Goal: Use online tool/utility: Utilize a website feature to perform a specific function

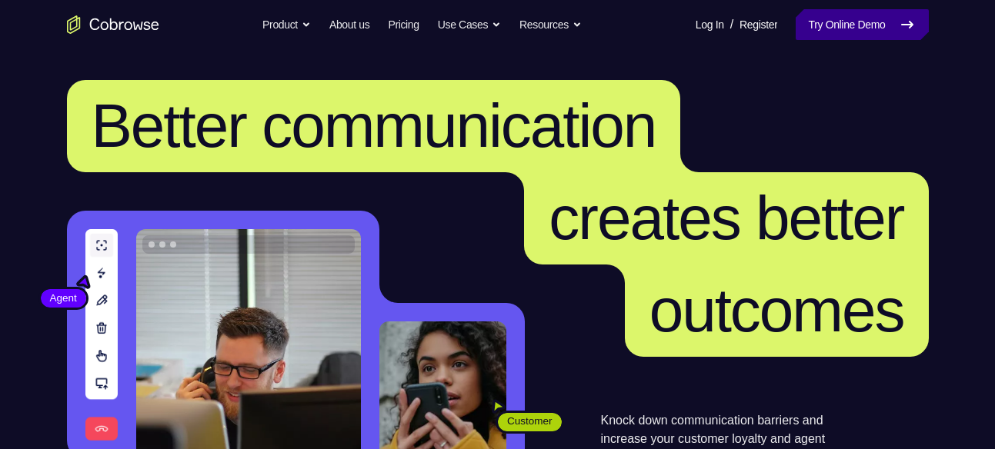
drag, startPoint x: 0, startPoint y: 0, endPoint x: 873, endPoint y: 32, distance: 873.8
click at [873, 32] on link "Try Online Demo" at bounding box center [862, 24] width 132 height 31
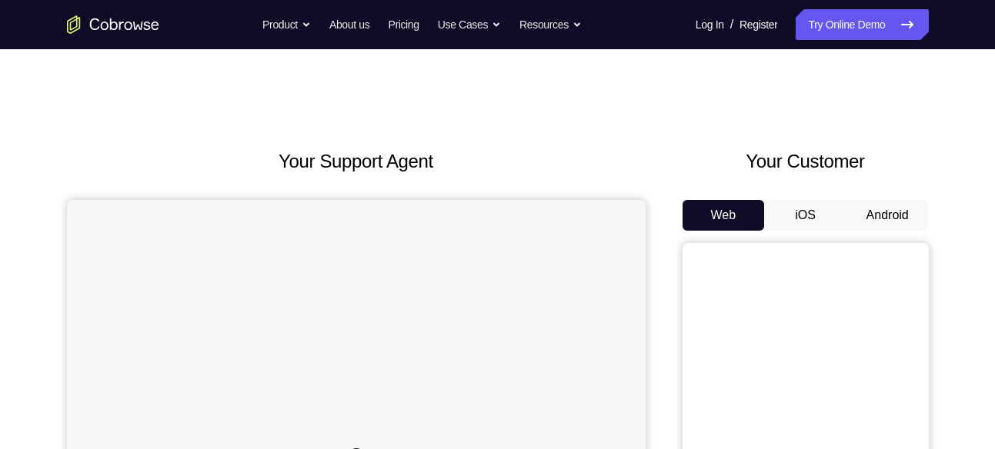
click at [897, 226] on button "Android" at bounding box center [887, 215] width 82 height 31
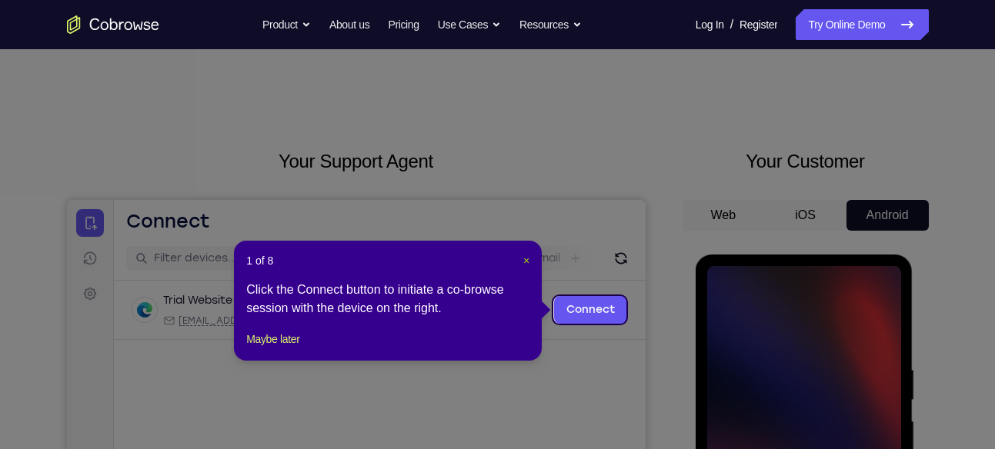
click at [523, 259] on span "×" at bounding box center [526, 261] width 6 height 12
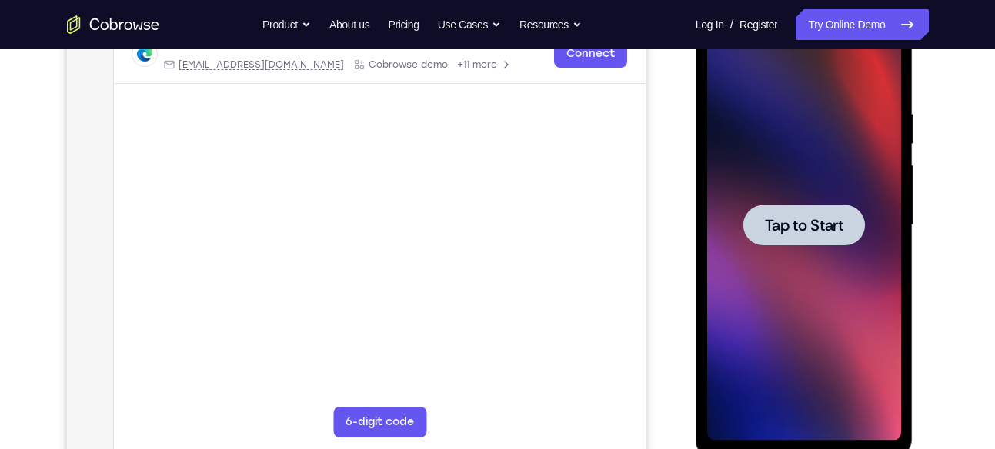
scroll to position [257, 0]
click at [822, 225] on span "Tap to Start" at bounding box center [804, 224] width 78 height 15
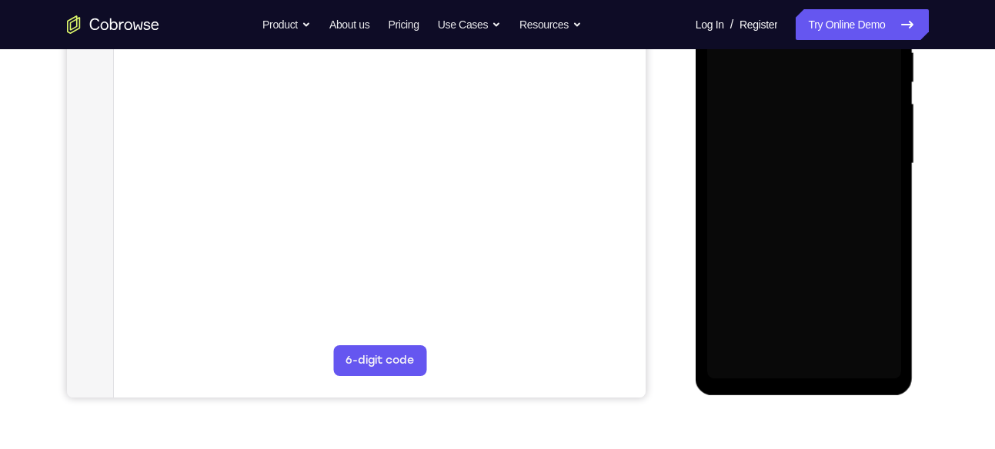
scroll to position [320, 0]
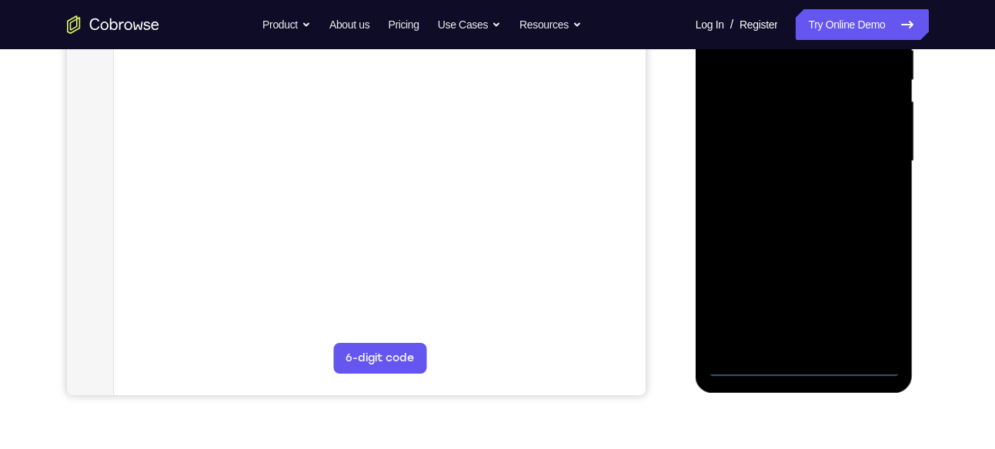
click at [809, 364] on div at bounding box center [804, 161] width 194 height 431
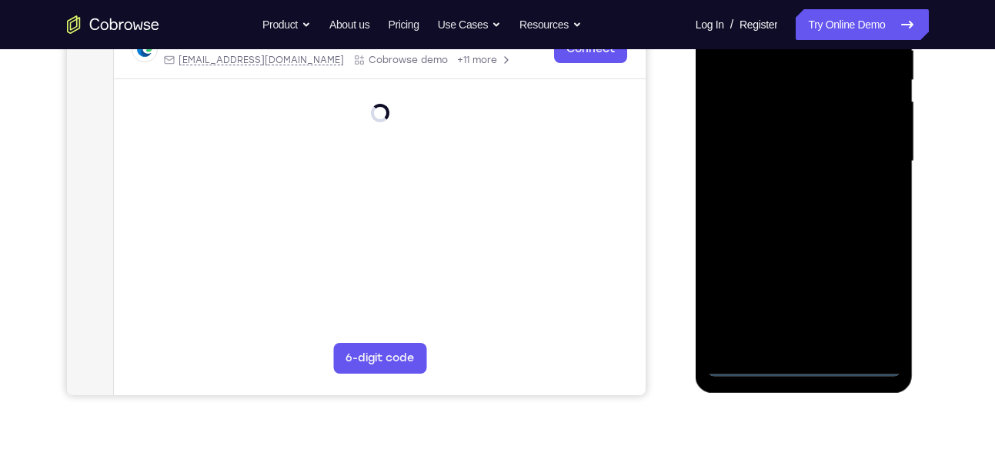
click at [870, 304] on div at bounding box center [804, 161] width 194 height 431
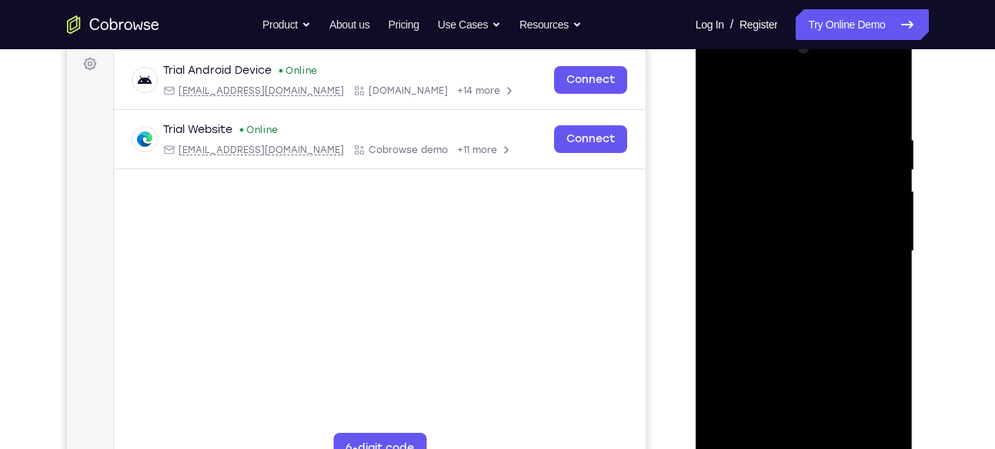
scroll to position [225, 0]
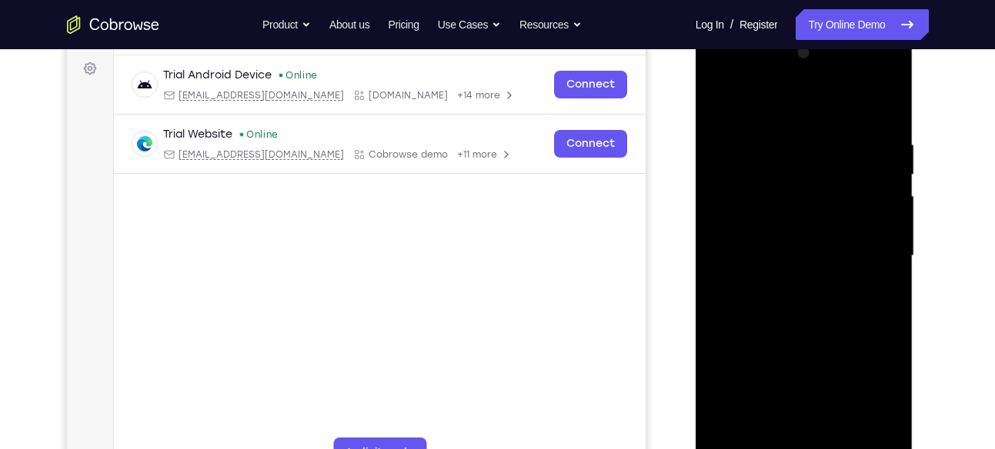
click at [779, 105] on div at bounding box center [804, 256] width 194 height 431
click at [865, 245] on div at bounding box center [804, 256] width 194 height 431
click at [792, 285] on div at bounding box center [804, 256] width 194 height 431
click at [800, 327] on div at bounding box center [804, 256] width 194 height 431
click at [773, 182] on div at bounding box center [804, 256] width 194 height 431
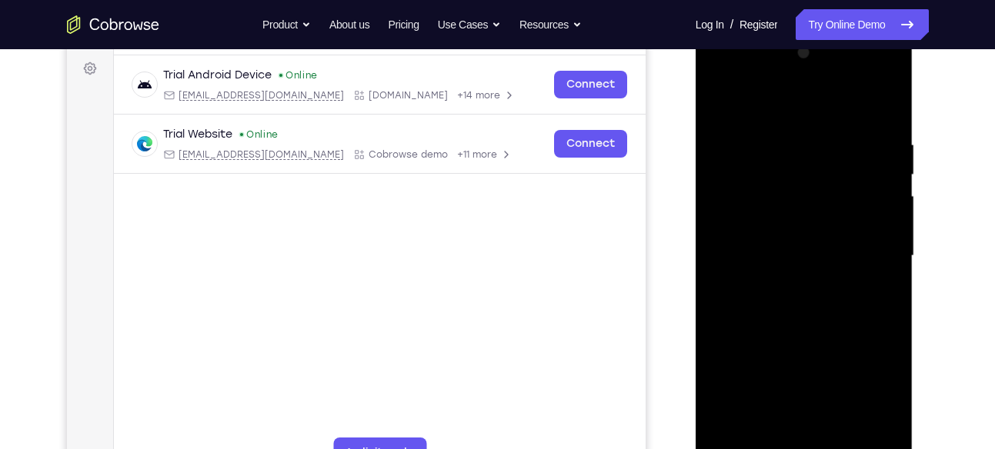
click at [794, 265] on div at bounding box center [804, 256] width 194 height 431
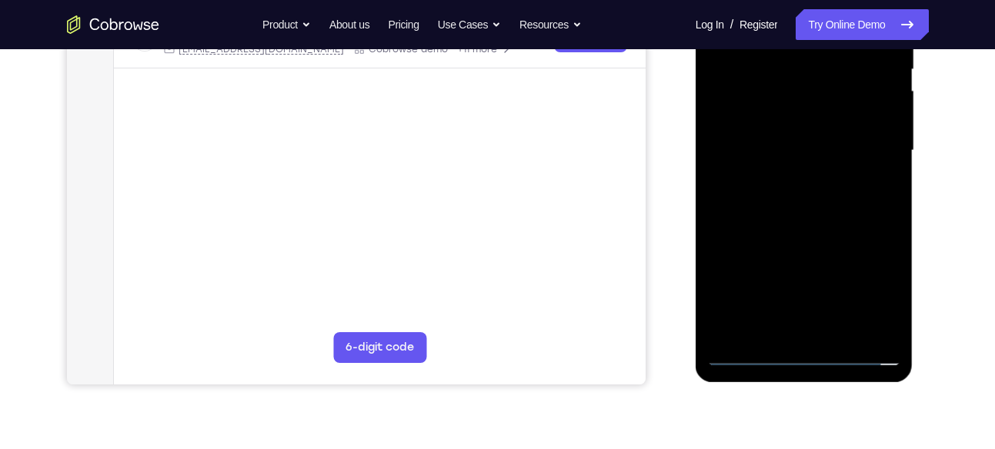
scroll to position [334, 0]
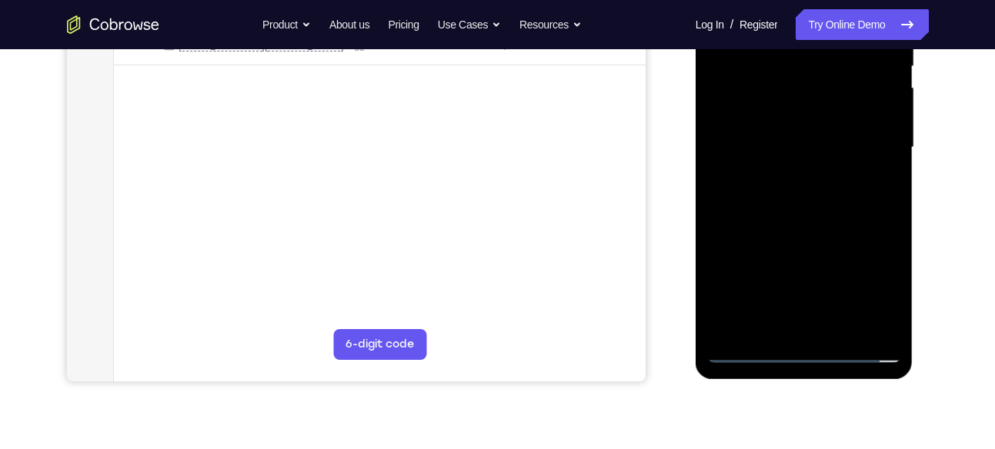
click at [799, 329] on div at bounding box center [804, 147] width 194 height 431
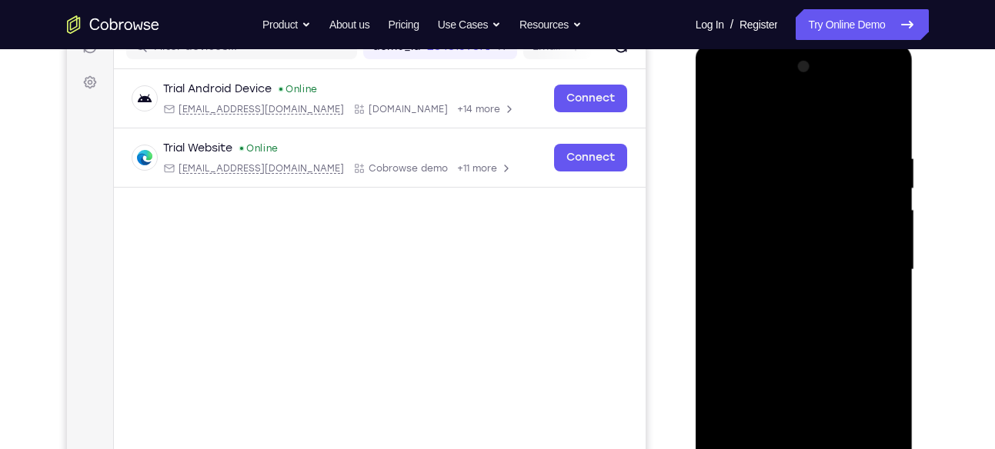
scroll to position [210, 0]
click at [759, 209] on div at bounding box center [804, 271] width 194 height 431
click at [815, 335] on div at bounding box center [804, 271] width 194 height 431
click at [890, 113] on div at bounding box center [804, 271] width 194 height 431
click at [820, 148] on div at bounding box center [804, 271] width 194 height 431
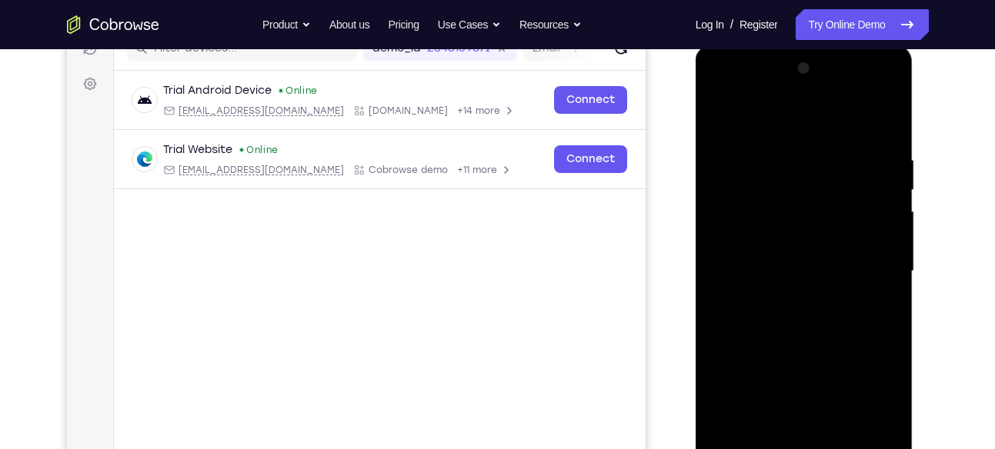
click at [827, 144] on div at bounding box center [804, 271] width 194 height 431
click at [765, 138] on div at bounding box center [804, 271] width 194 height 431
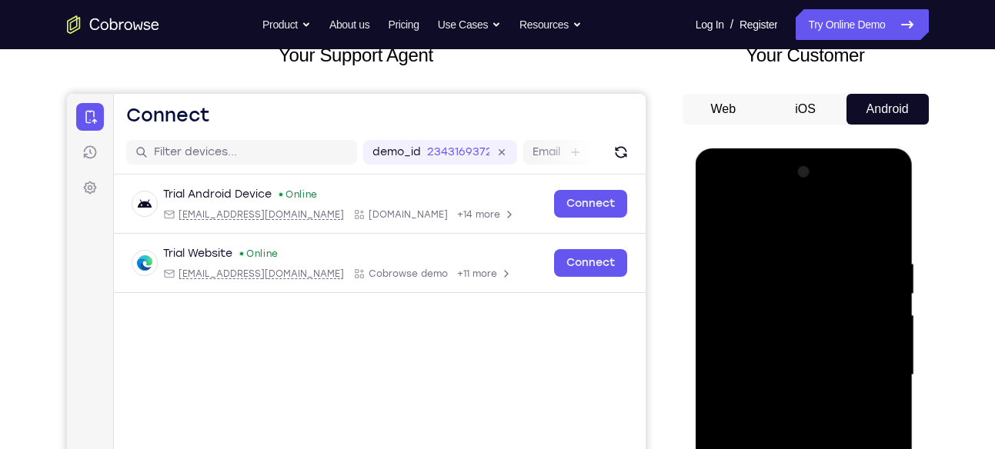
scroll to position [96, 0]
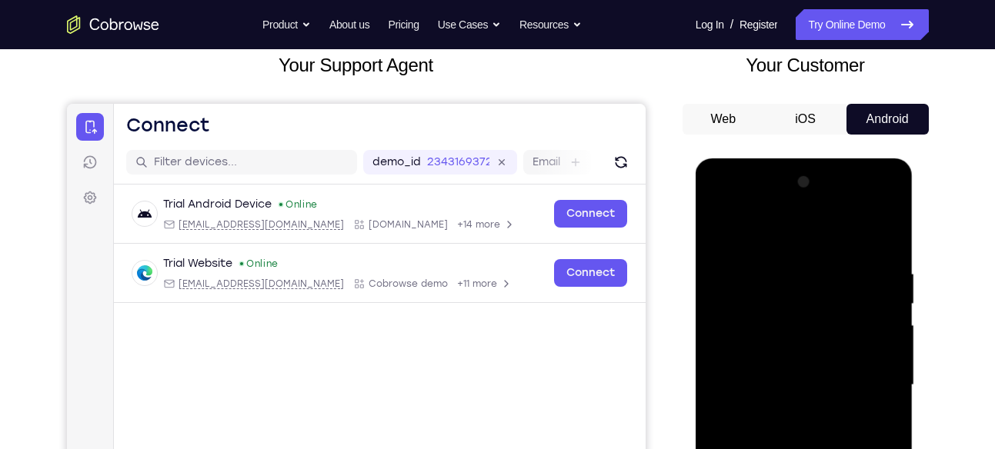
click at [719, 222] on div at bounding box center [804, 385] width 194 height 431
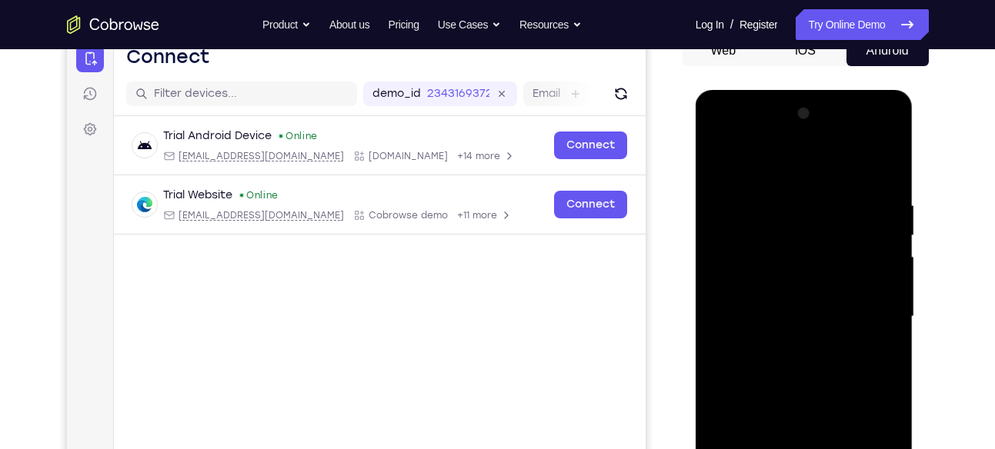
scroll to position [165, 0]
click at [724, 158] on div at bounding box center [804, 316] width 194 height 431
click at [781, 188] on div at bounding box center [804, 316] width 194 height 431
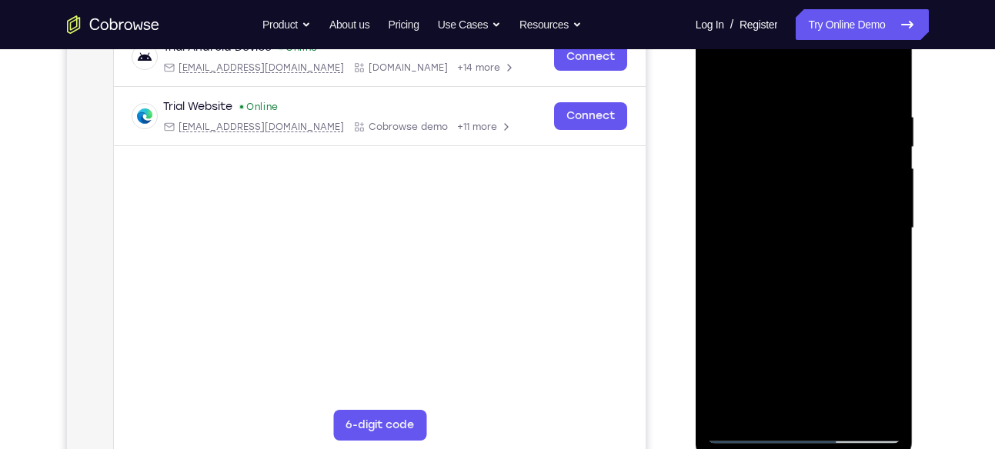
scroll to position [283, 0]
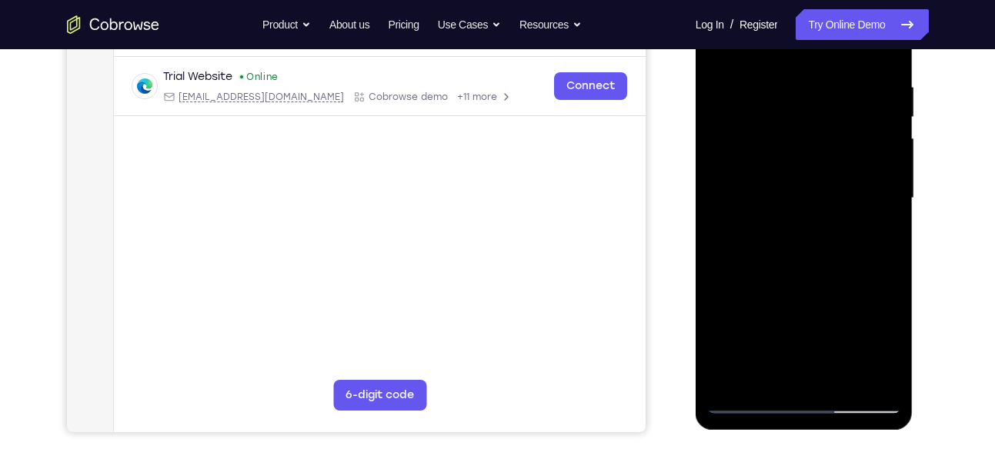
click at [859, 368] on div at bounding box center [804, 198] width 194 height 431
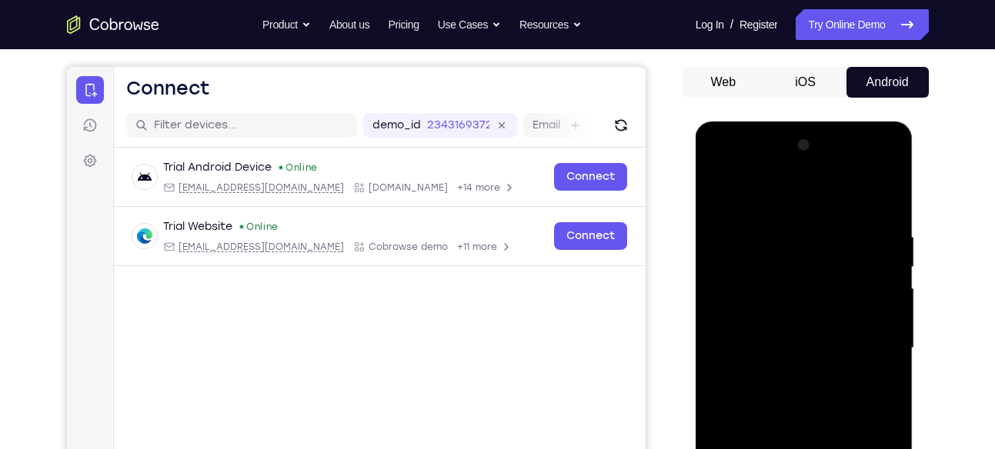
scroll to position [125, 0]
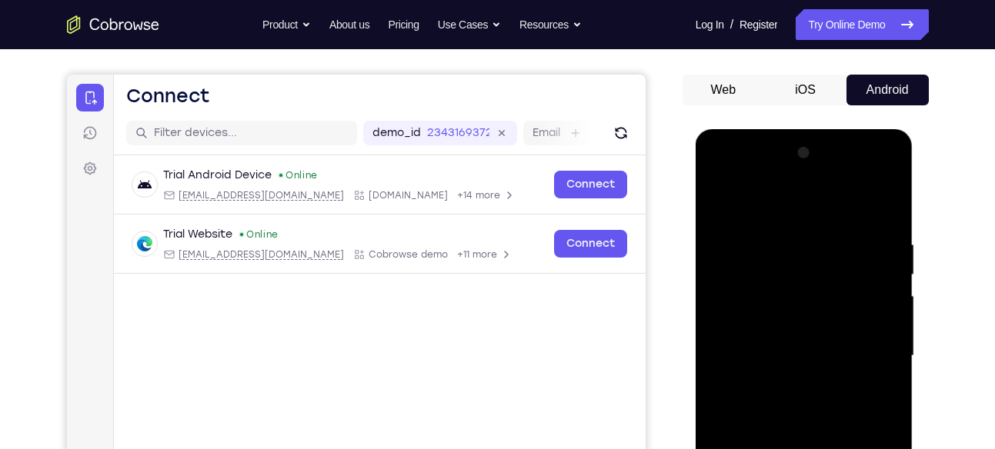
click at [894, 282] on div at bounding box center [804, 356] width 194 height 431
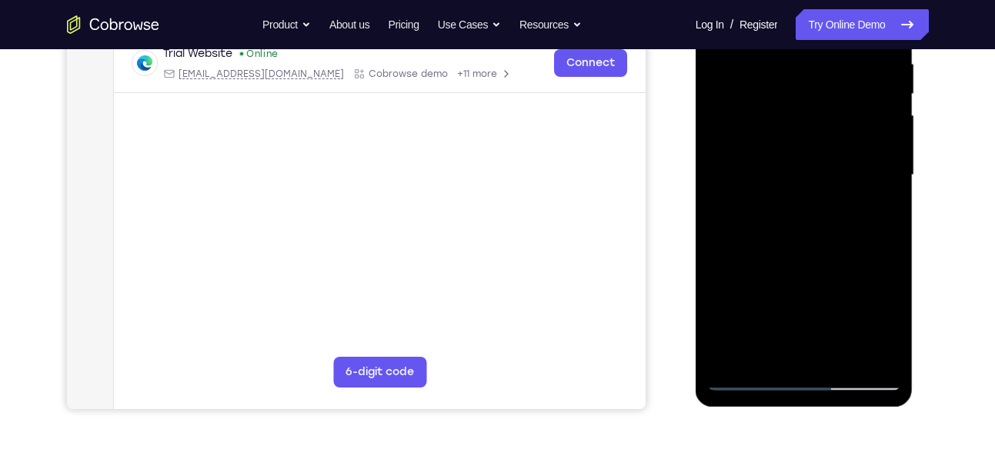
scroll to position [307, 0]
click at [862, 345] on div at bounding box center [804, 174] width 194 height 431
click at [881, 198] on div at bounding box center [804, 174] width 194 height 431
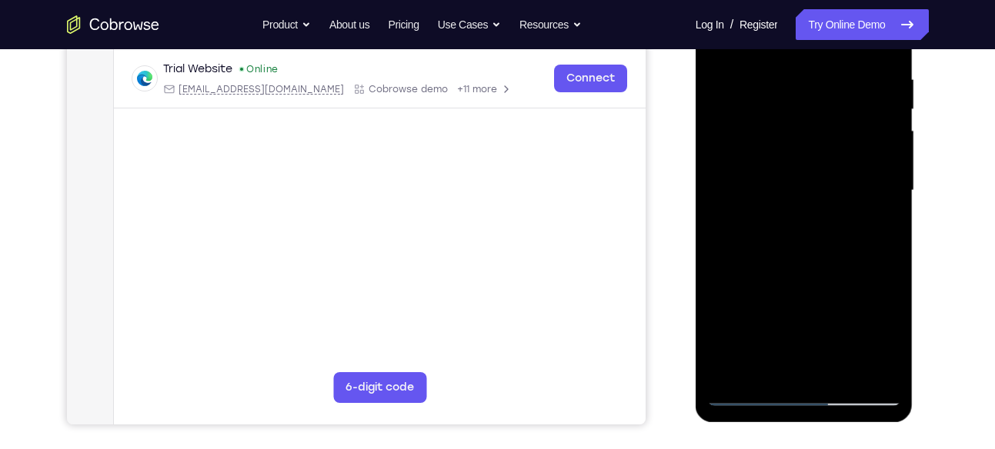
scroll to position [295, 0]
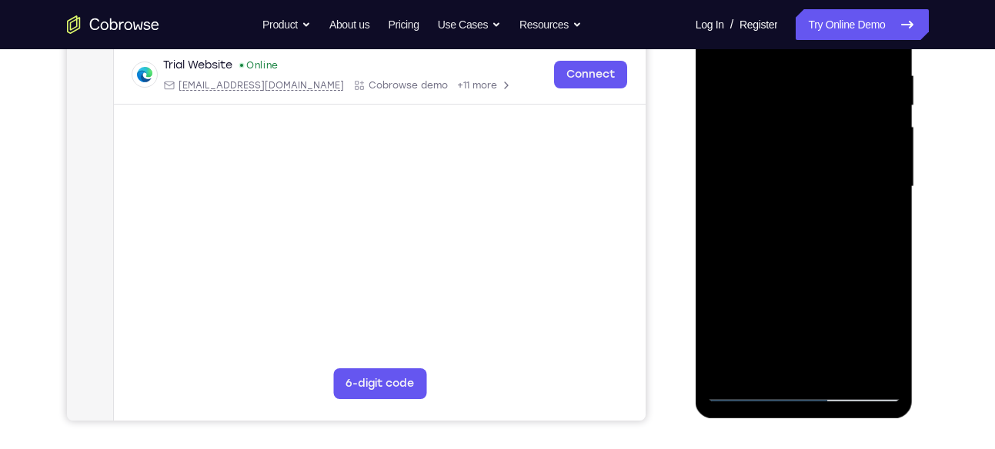
click at [869, 358] on div at bounding box center [804, 187] width 194 height 431
drag, startPoint x: 805, startPoint y: 363, endPoint x: 762, endPoint y: 232, distance: 138.4
click at [762, 232] on div at bounding box center [804, 187] width 194 height 431
click at [776, 366] on div at bounding box center [804, 187] width 194 height 431
click at [838, 202] on div at bounding box center [804, 187] width 194 height 431
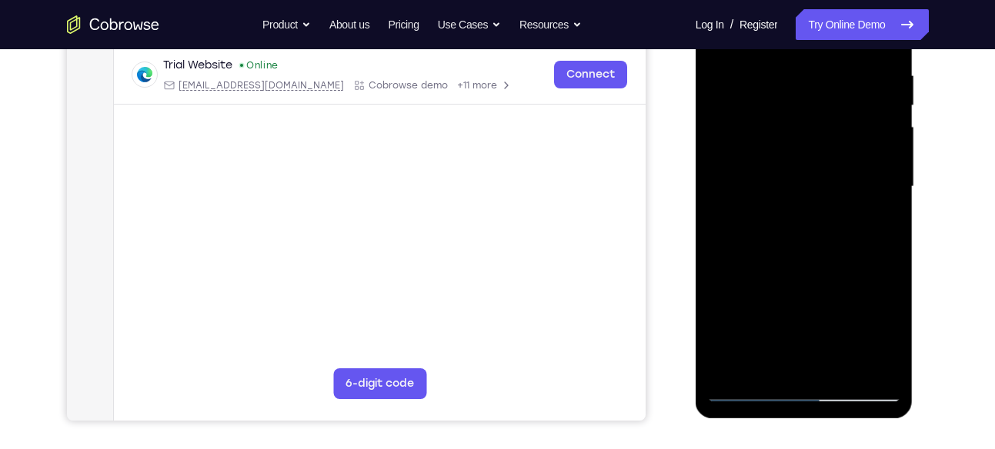
click at [839, 361] on div at bounding box center [804, 187] width 194 height 431
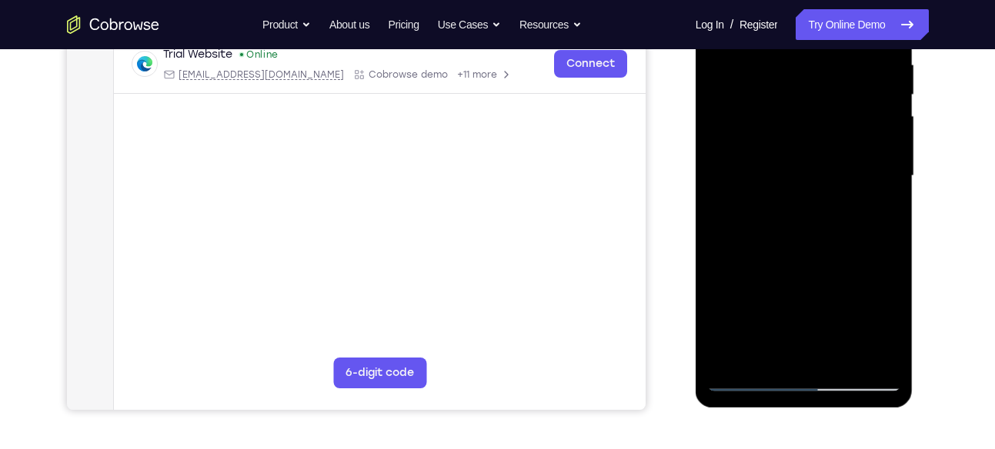
scroll to position [311, 0]
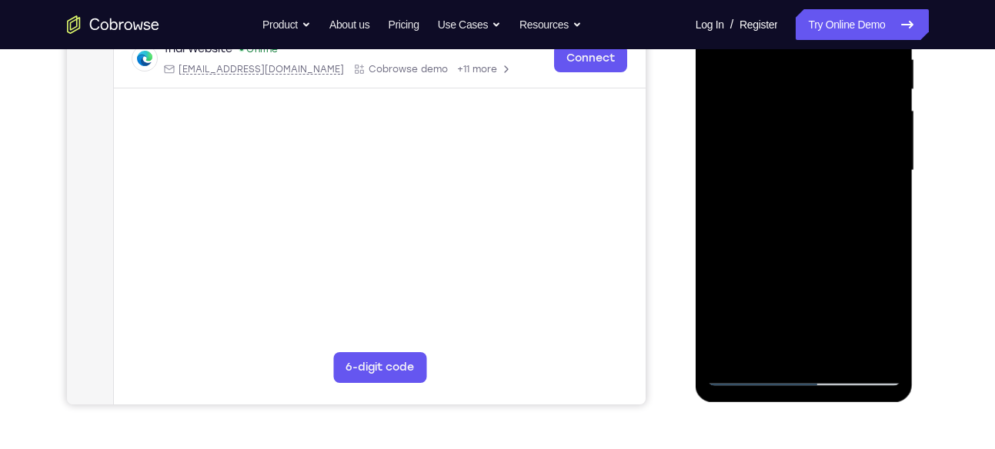
click at [873, 345] on div at bounding box center [804, 170] width 194 height 431
click at [890, 181] on div at bounding box center [804, 170] width 194 height 431
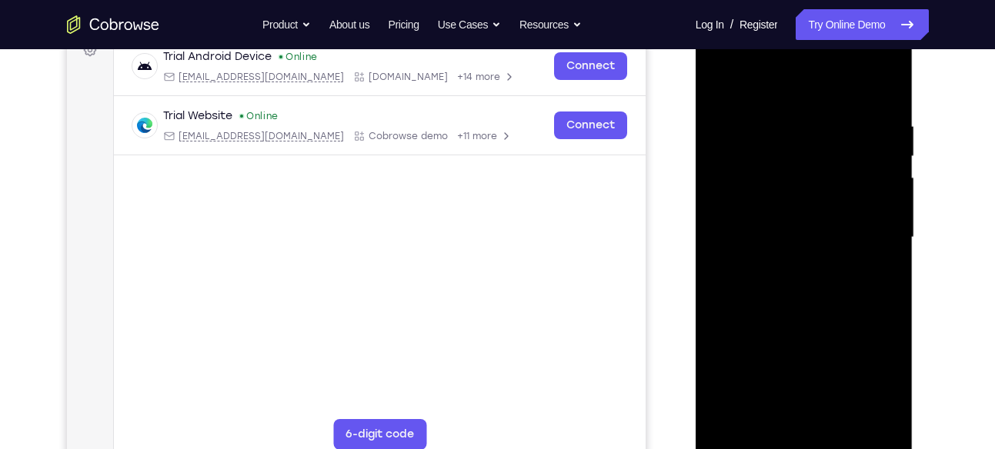
scroll to position [262, 0]
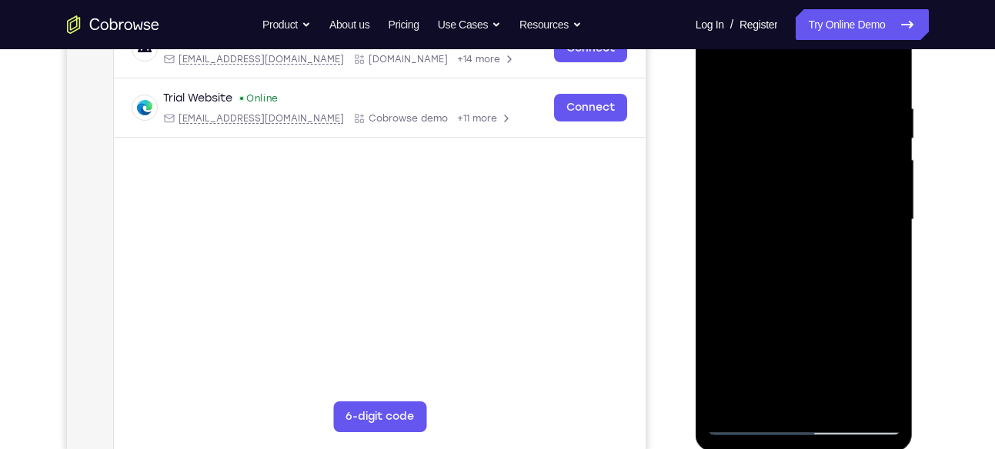
click at [888, 201] on div at bounding box center [804, 220] width 194 height 431
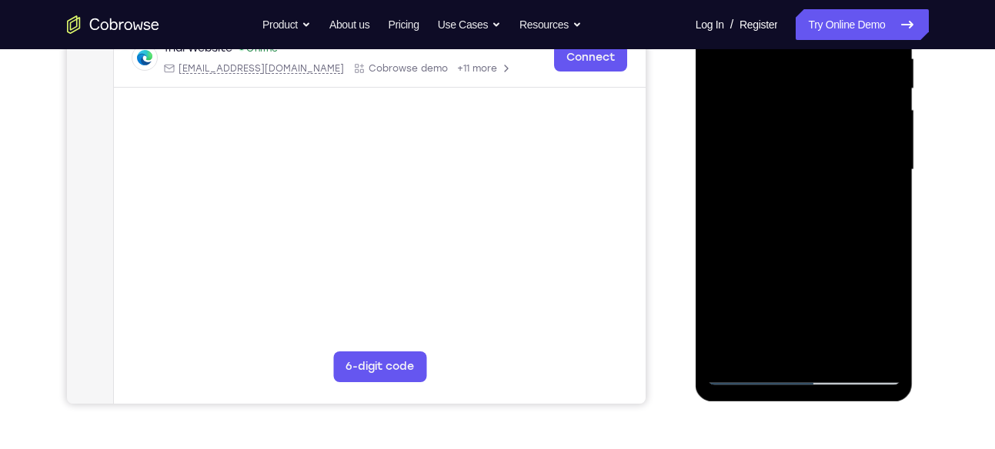
scroll to position [314, 0]
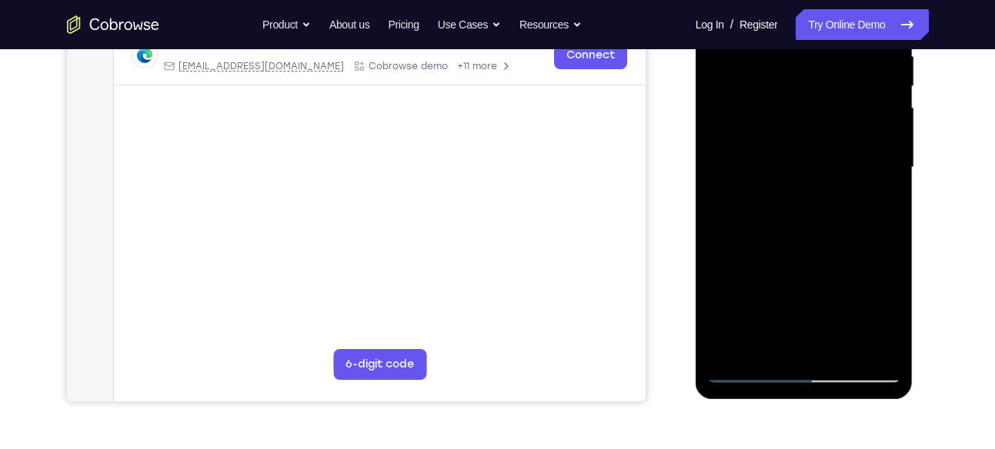
click at [865, 339] on div at bounding box center [804, 167] width 194 height 431
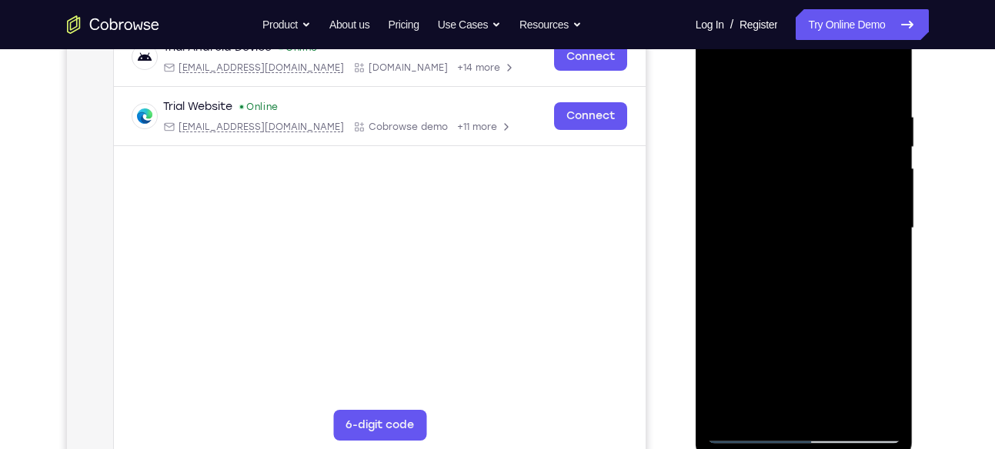
click at [879, 172] on div at bounding box center [804, 228] width 194 height 431
click at [881, 82] on div at bounding box center [804, 228] width 194 height 431
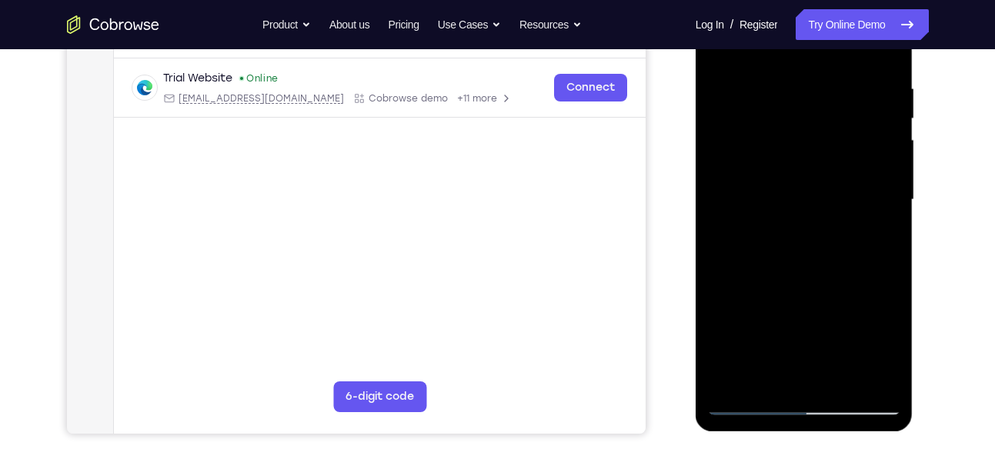
scroll to position [298, 0]
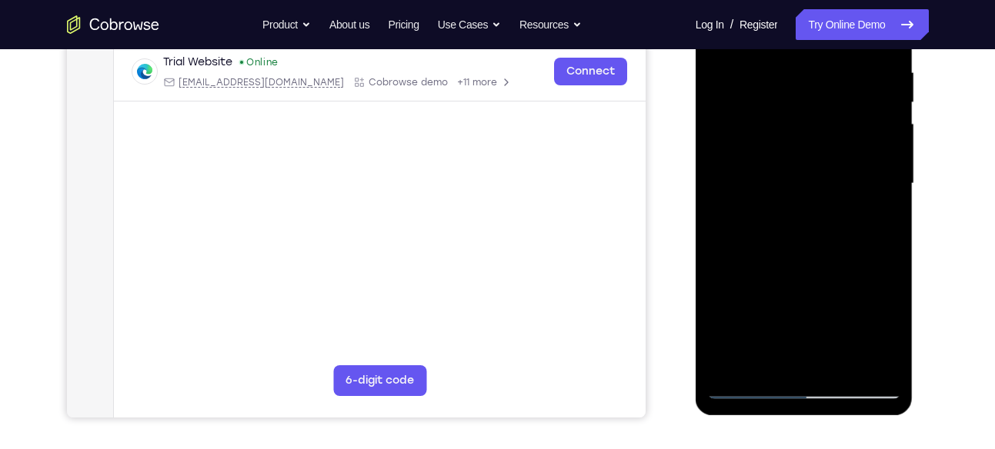
click at [875, 193] on div at bounding box center [804, 183] width 194 height 431
drag, startPoint x: 875, startPoint y: 193, endPoint x: 879, endPoint y: 35, distance: 157.8
click at [879, 35] on div at bounding box center [804, 183] width 194 height 431
drag, startPoint x: 864, startPoint y: 279, endPoint x: 896, endPoint y: 35, distance: 245.9
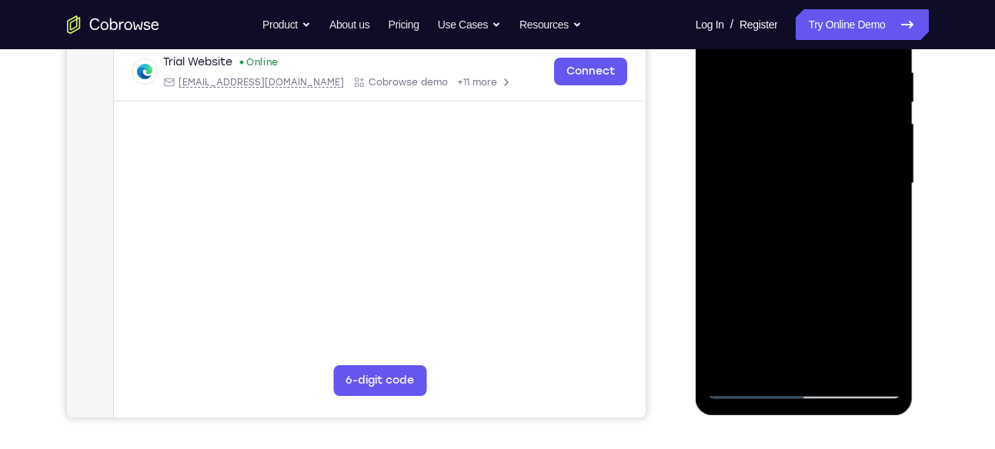
click at [896, 35] on div at bounding box center [804, 183] width 194 height 431
drag, startPoint x: 867, startPoint y: 282, endPoint x: 880, endPoint y: 45, distance: 237.3
click at [880, 45] on div at bounding box center [804, 183] width 194 height 431
click at [882, 196] on div at bounding box center [804, 183] width 194 height 431
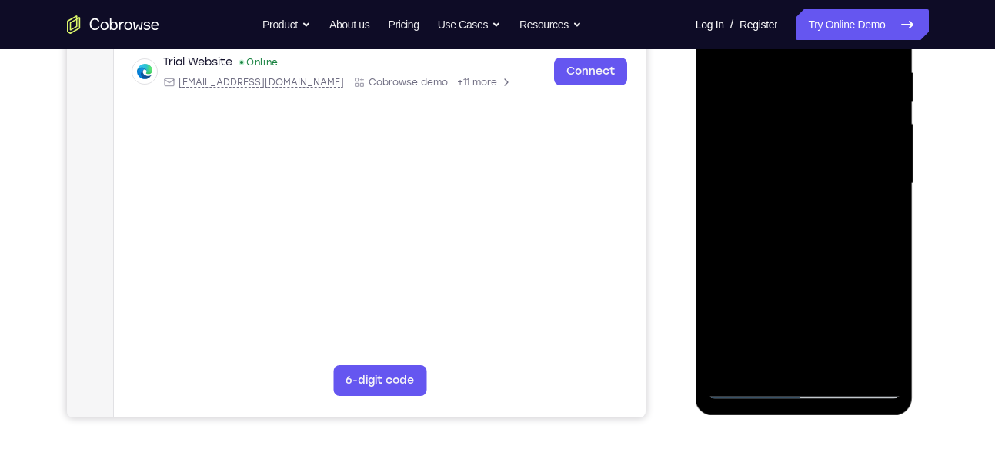
drag, startPoint x: 848, startPoint y: 245, endPoint x: 842, endPoint y: 314, distance: 69.5
click at [842, 314] on div at bounding box center [804, 183] width 194 height 431
click at [793, 118] on div at bounding box center [804, 183] width 194 height 431
click at [796, 183] on div at bounding box center [804, 183] width 194 height 431
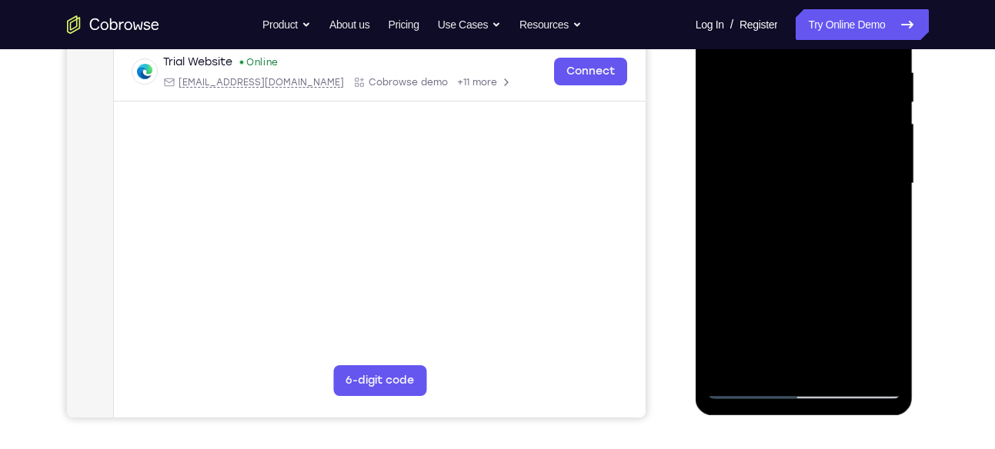
drag, startPoint x: 812, startPoint y: 282, endPoint x: 809, endPoint y: 35, distance: 247.0
click at [809, 35] on div at bounding box center [804, 183] width 194 height 431
drag, startPoint x: 818, startPoint y: 286, endPoint x: 833, endPoint y: 120, distance: 166.9
click at [833, 120] on div at bounding box center [804, 183] width 194 height 431
click at [834, 189] on div at bounding box center [804, 183] width 194 height 431
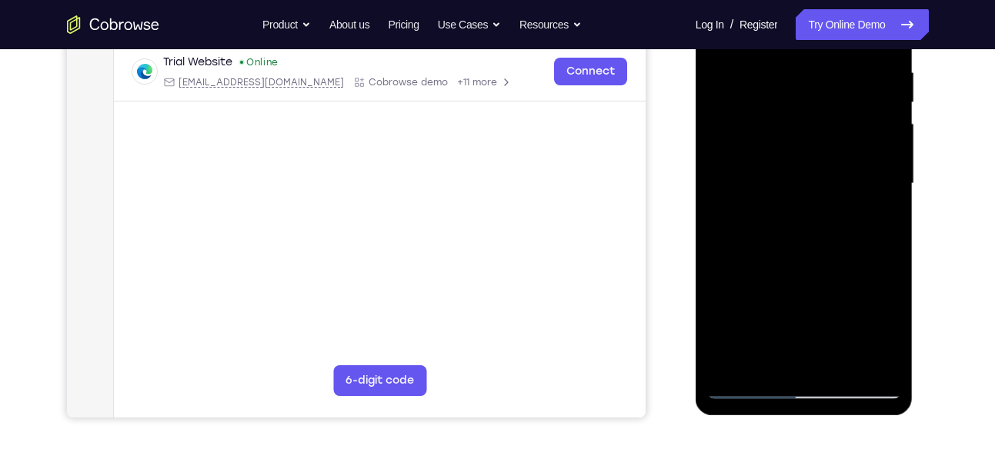
click at [834, 189] on div at bounding box center [804, 183] width 194 height 431
drag, startPoint x: 834, startPoint y: 189, endPoint x: 851, endPoint y: 35, distance: 154.8
click at [851, 35] on div at bounding box center [804, 183] width 194 height 431
click at [718, 158] on div at bounding box center [804, 183] width 194 height 431
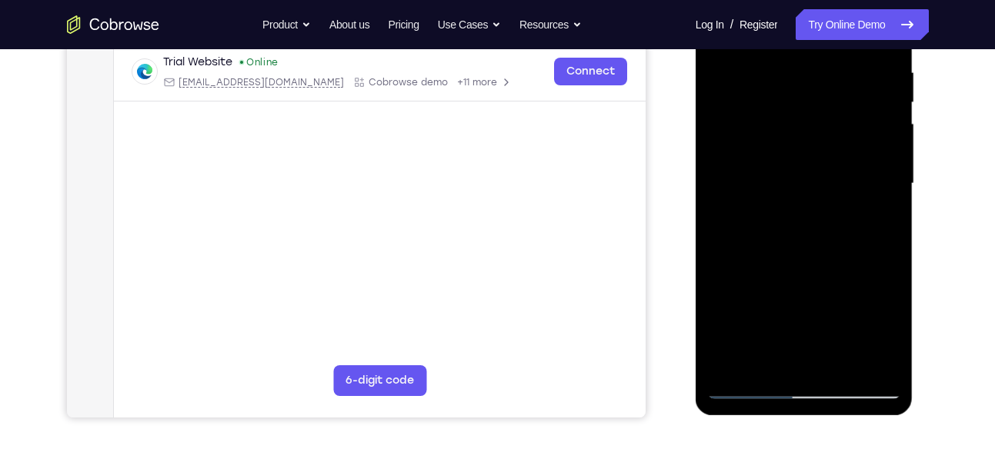
drag, startPoint x: 780, startPoint y: 261, endPoint x: 800, endPoint y: 52, distance: 209.5
click at [800, 52] on div at bounding box center [804, 183] width 194 height 431
click at [836, 362] on div at bounding box center [804, 183] width 194 height 431
click at [800, 267] on div at bounding box center [804, 183] width 194 height 431
click at [813, 190] on div at bounding box center [804, 183] width 194 height 431
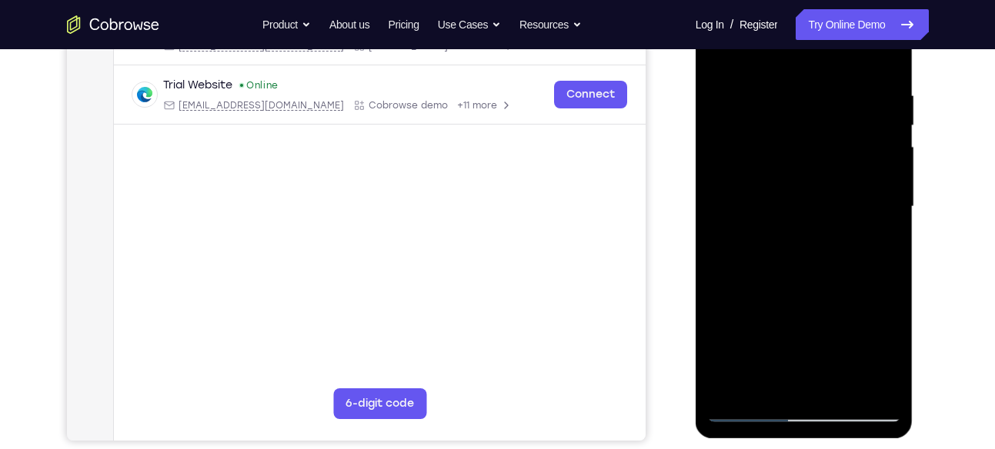
scroll to position [270, 0]
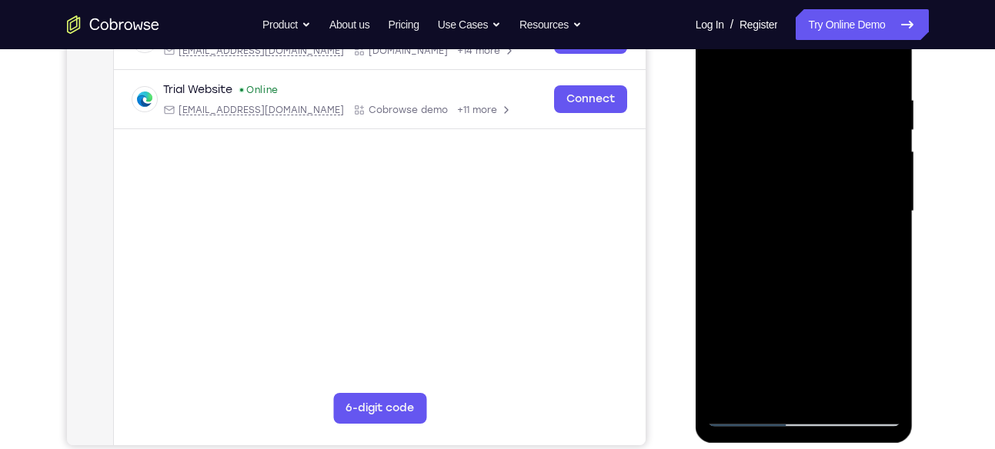
click at [813, 220] on div at bounding box center [804, 211] width 194 height 431
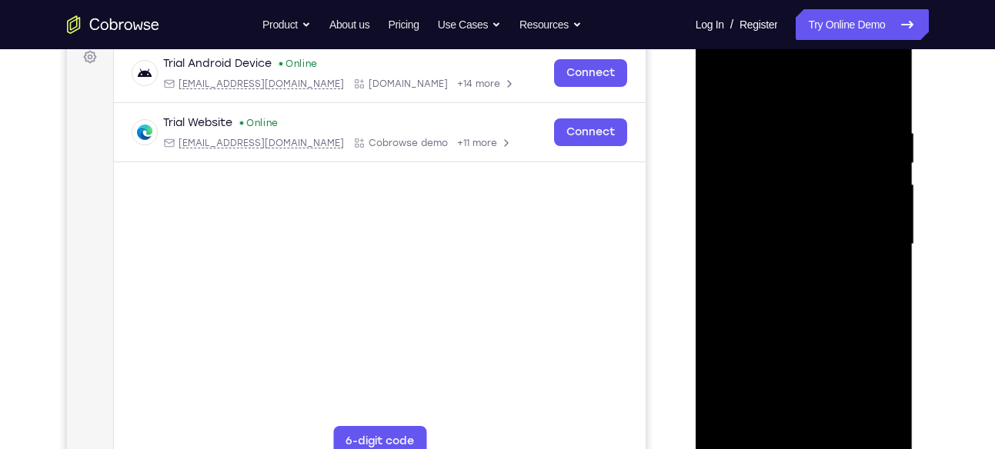
scroll to position [234, 0]
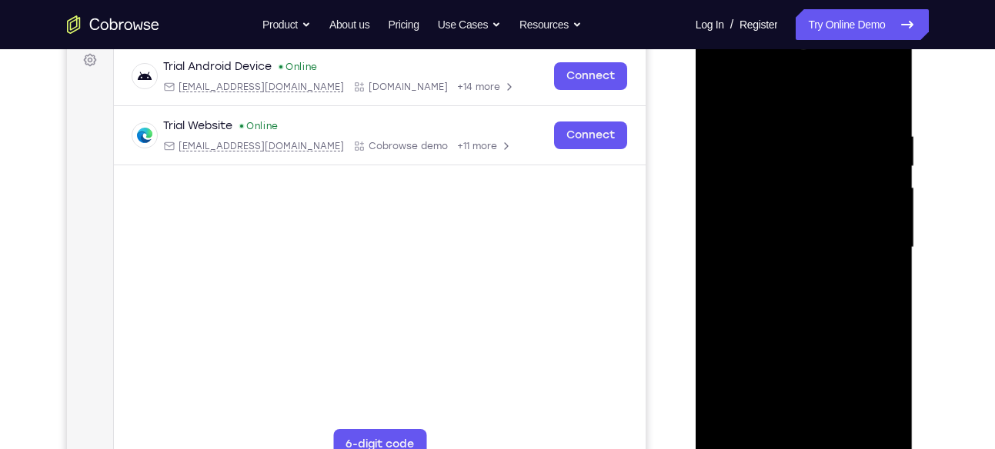
click at [876, 193] on div at bounding box center [804, 247] width 194 height 431
click at [724, 88] on div at bounding box center [804, 247] width 194 height 431
drag, startPoint x: 809, startPoint y: 250, endPoint x: 775, endPoint y: 259, distance: 35.6
click at [775, 259] on div at bounding box center [804, 247] width 194 height 431
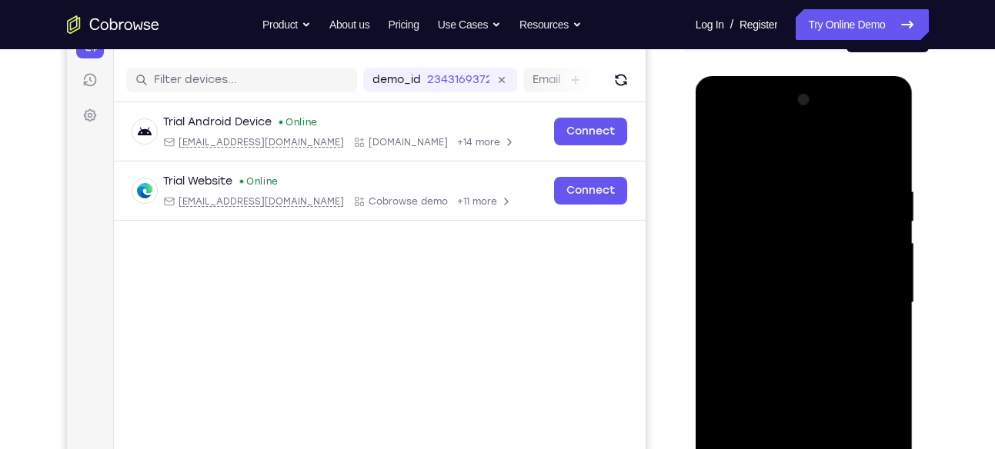
scroll to position [177, 0]
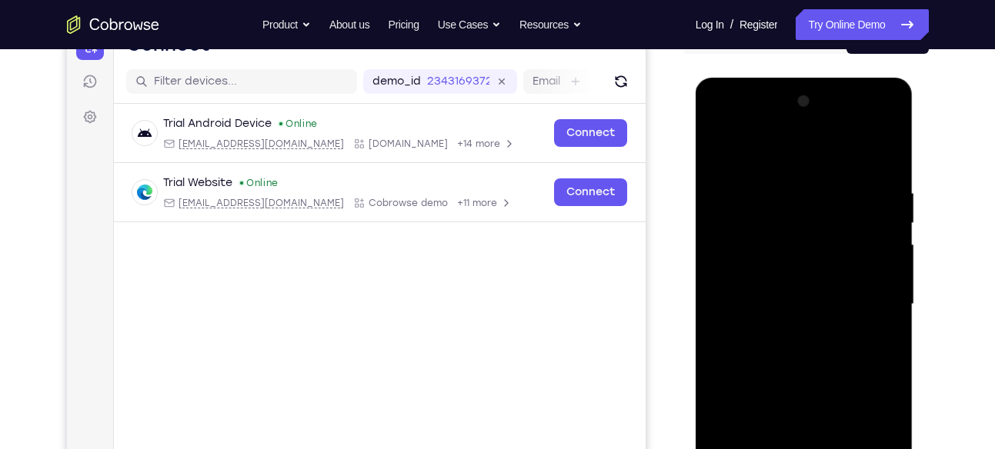
click at [722, 149] on div at bounding box center [804, 304] width 194 height 431
drag, startPoint x: 789, startPoint y: 293, endPoint x: 758, endPoint y: 223, distance: 76.8
click at [758, 223] on div at bounding box center [804, 304] width 194 height 431
click at [718, 152] on div at bounding box center [804, 304] width 194 height 431
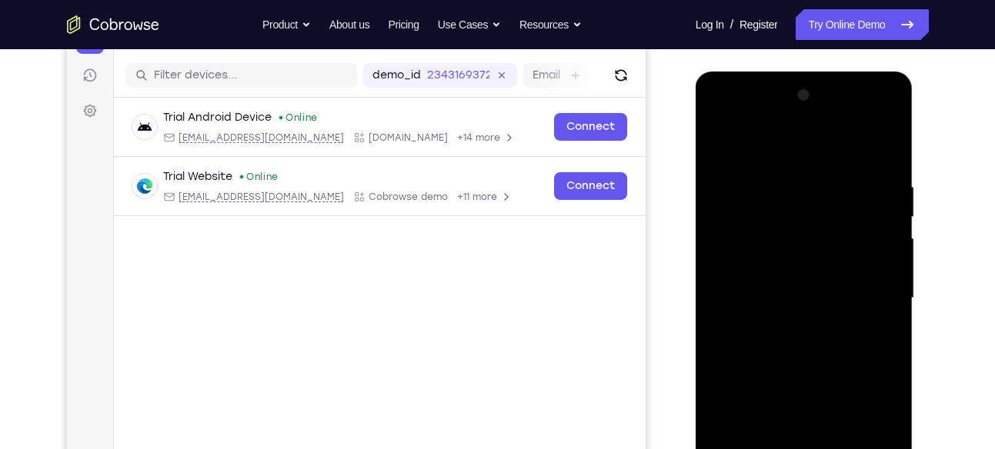
scroll to position [181, 0]
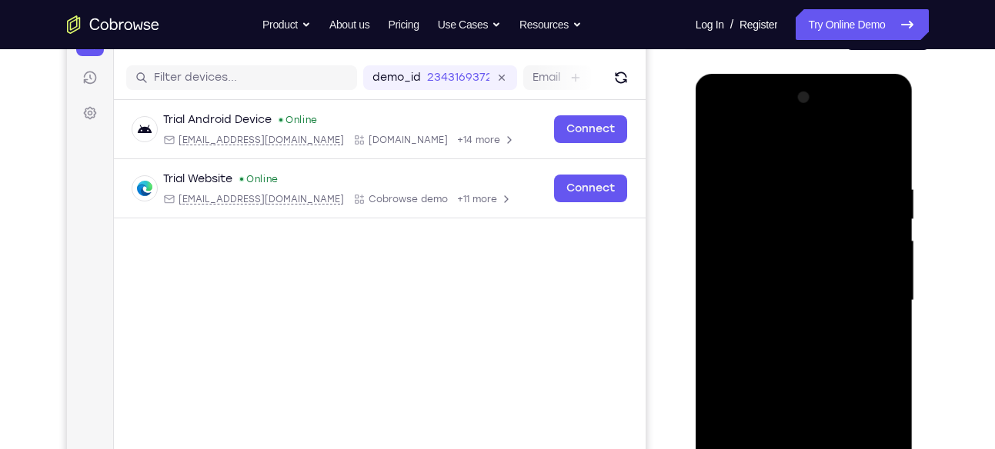
click at [886, 142] on div at bounding box center [804, 300] width 194 height 431
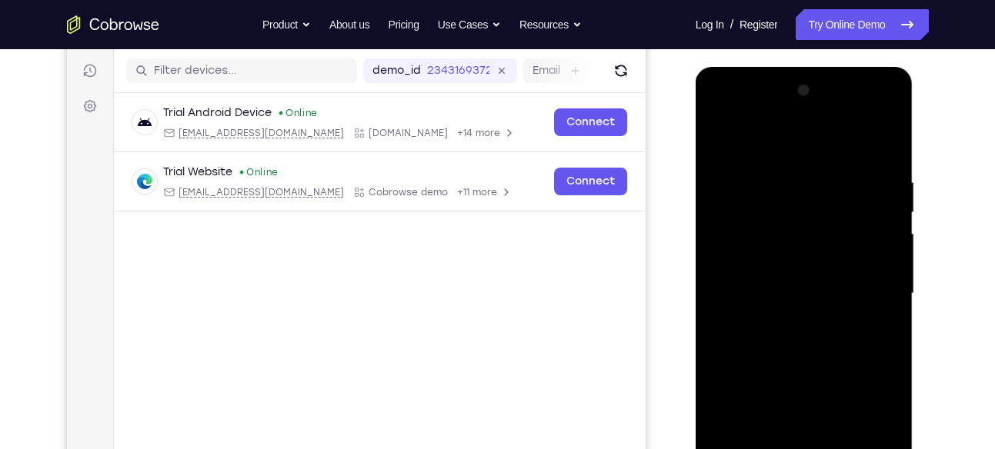
scroll to position [174, 0]
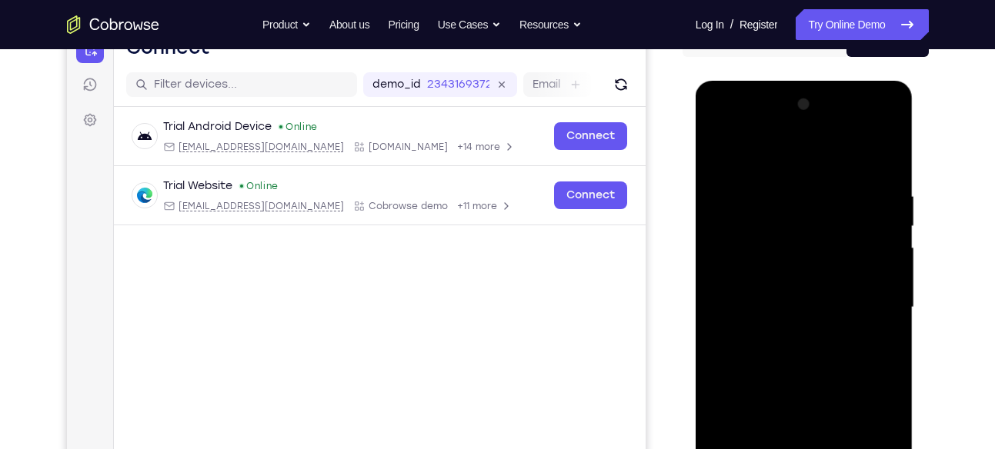
click at [714, 154] on div at bounding box center [804, 307] width 194 height 431
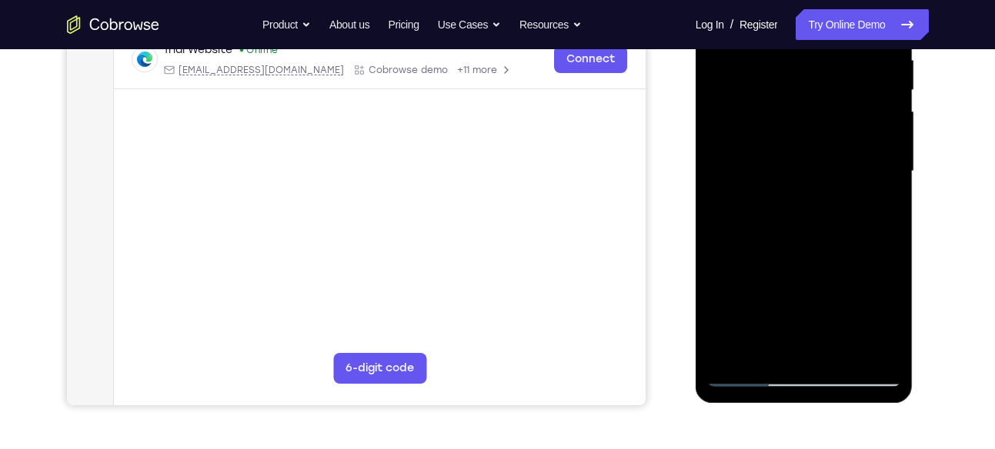
scroll to position [311, 0]
click at [842, 352] on div at bounding box center [804, 170] width 194 height 431
click at [789, 154] on div at bounding box center [804, 170] width 194 height 431
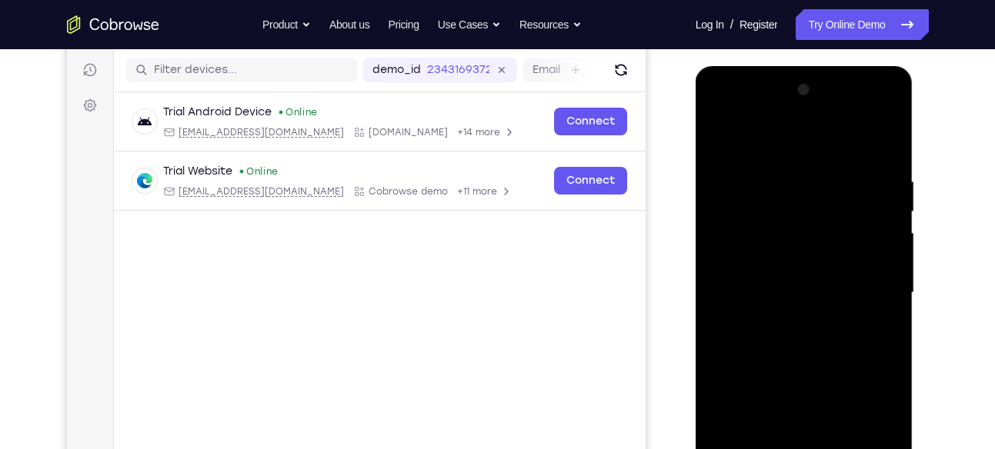
scroll to position [188, 0]
click at [725, 142] on div at bounding box center [804, 293] width 194 height 431
click at [879, 243] on div at bounding box center [804, 293] width 194 height 431
click at [808, 265] on div at bounding box center [804, 293] width 194 height 431
click at [802, 268] on div at bounding box center [804, 293] width 194 height 431
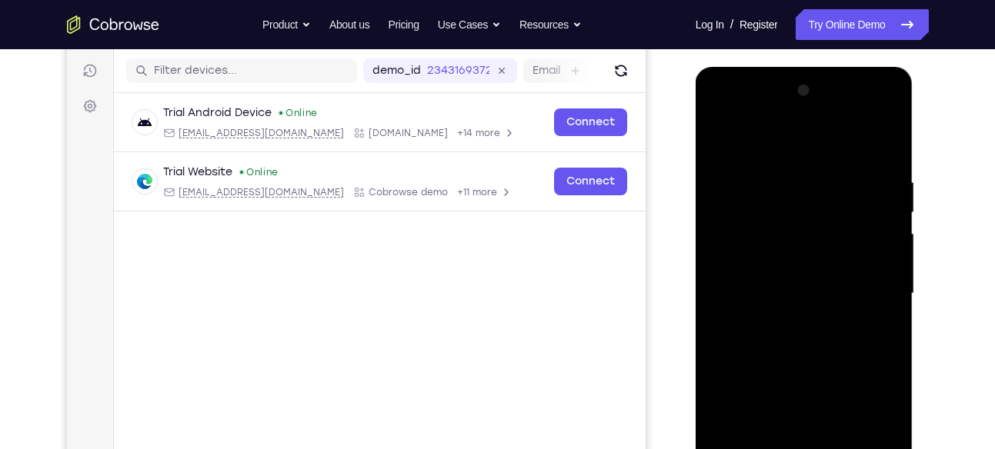
click at [725, 130] on div at bounding box center [804, 293] width 194 height 431
click at [735, 182] on div at bounding box center [804, 293] width 194 height 431
click at [864, 362] on div at bounding box center [804, 293] width 194 height 431
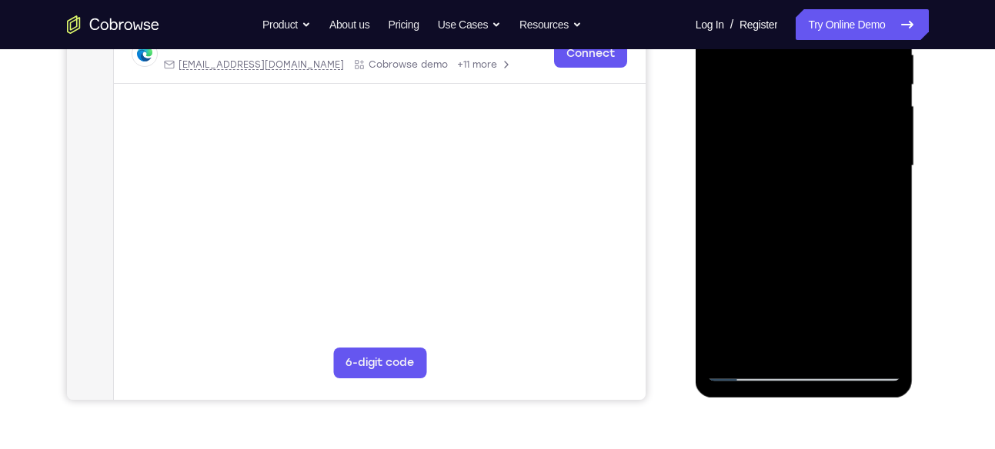
scroll to position [317, 0]
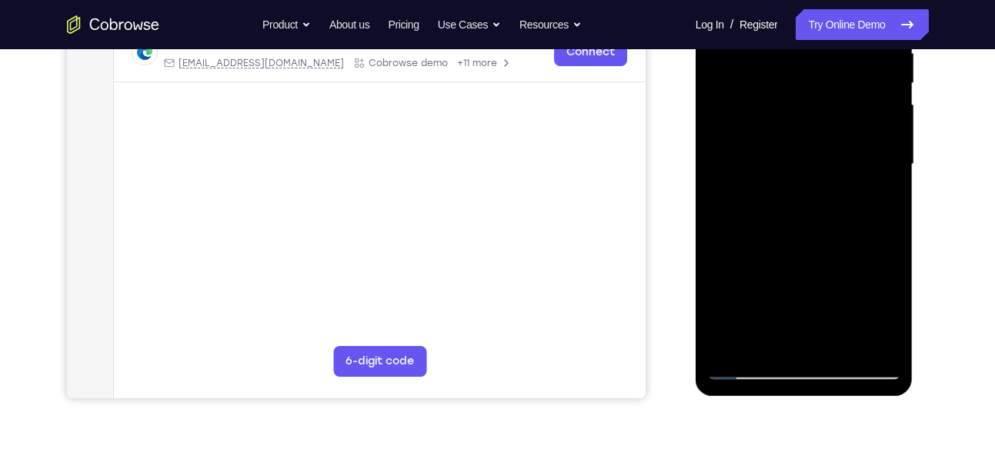
click at [765, 333] on div at bounding box center [804, 164] width 194 height 431
click at [882, 219] on div at bounding box center [804, 164] width 194 height 431
click at [876, 220] on div at bounding box center [804, 164] width 194 height 431
drag, startPoint x: 846, startPoint y: 299, endPoint x: 864, endPoint y: 185, distance: 115.2
click at [864, 185] on div at bounding box center [804, 164] width 194 height 431
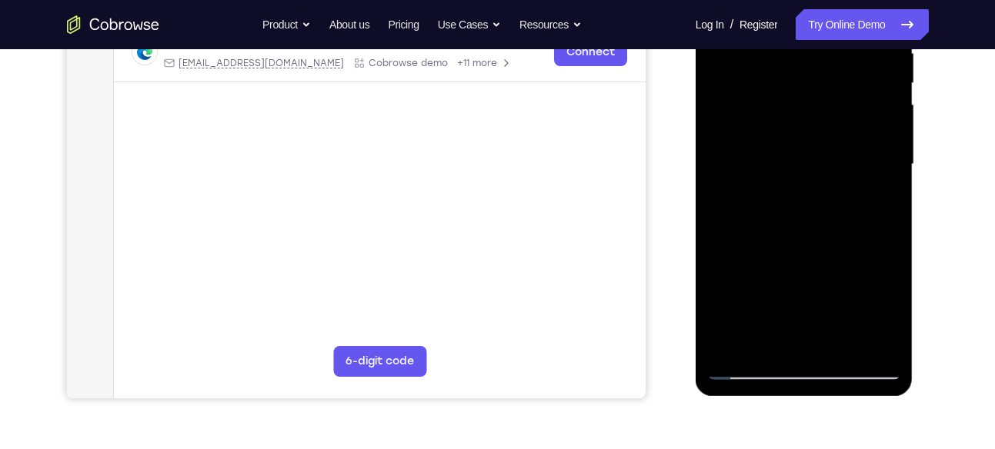
drag, startPoint x: 835, startPoint y: 309, endPoint x: 855, endPoint y: 206, distance: 104.3
click at [855, 206] on div at bounding box center [804, 164] width 194 height 431
click at [775, 216] on div at bounding box center [804, 164] width 194 height 431
click at [789, 219] on div at bounding box center [804, 164] width 194 height 431
click at [751, 221] on div at bounding box center [804, 164] width 194 height 431
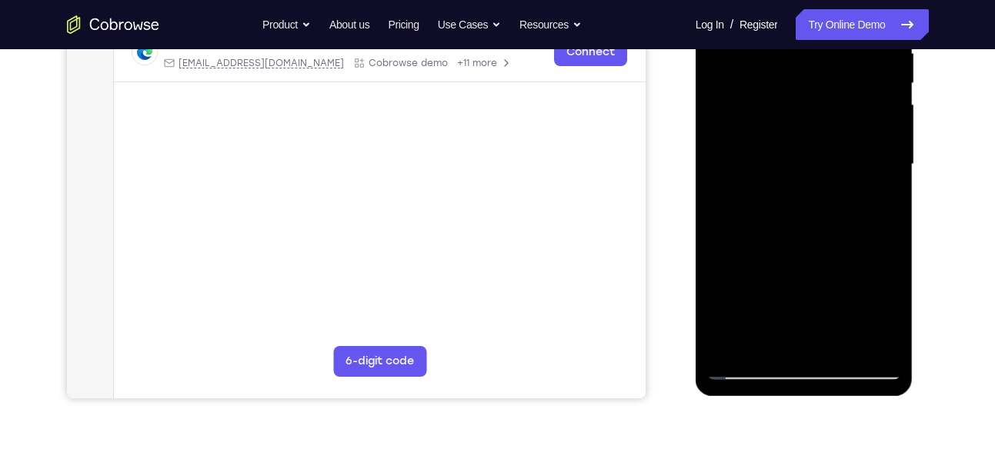
drag, startPoint x: 786, startPoint y: 280, endPoint x: 799, endPoint y: 168, distance: 113.1
click at [799, 168] on div at bounding box center [804, 164] width 194 height 431
drag, startPoint x: 800, startPoint y: 297, endPoint x: 823, endPoint y: 165, distance: 134.3
click at [823, 165] on div at bounding box center [804, 164] width 194 height 431
drag, startPoint x: 822, startPoint y: 291, endPoint x: 824, endPoint y: 243, distance: 47.7
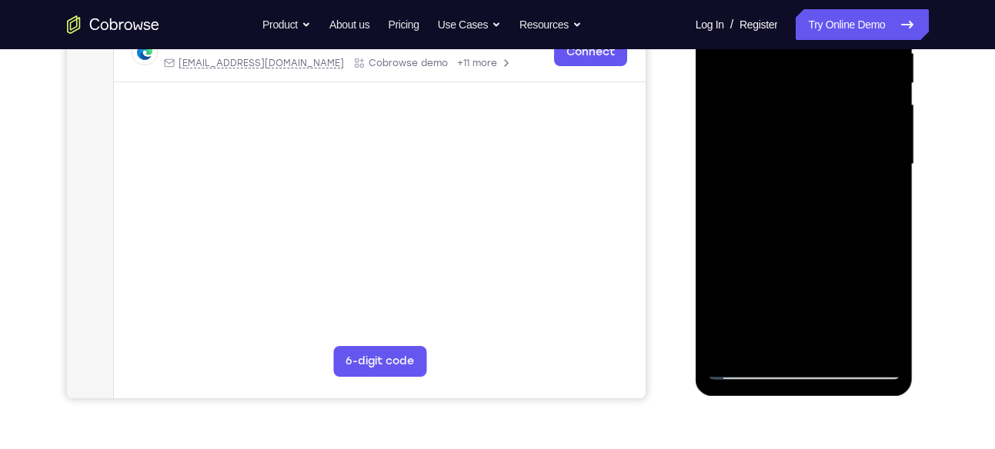
click at [824, 243] on div at bounding box center [804, 164] width 194 height 431
click at [721, 269] on div at bounding box center [804, 164] width 194 height 431
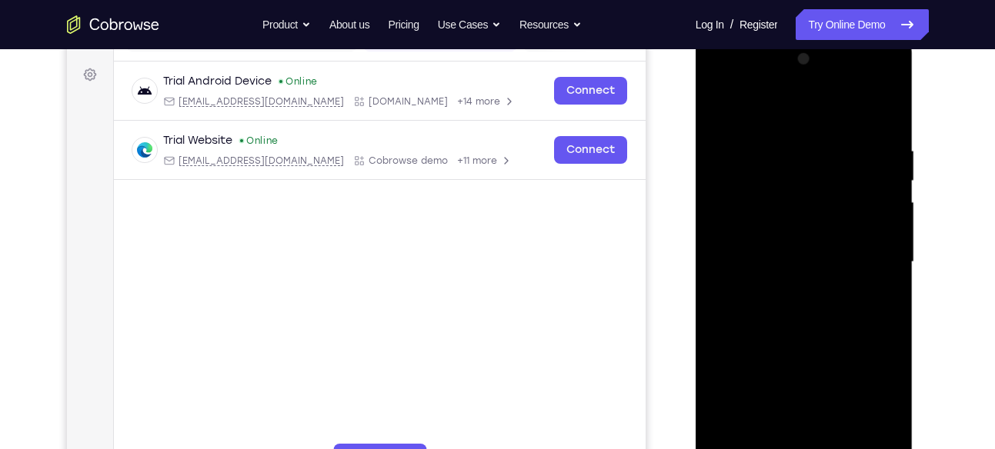
scroll to position [195, 0]
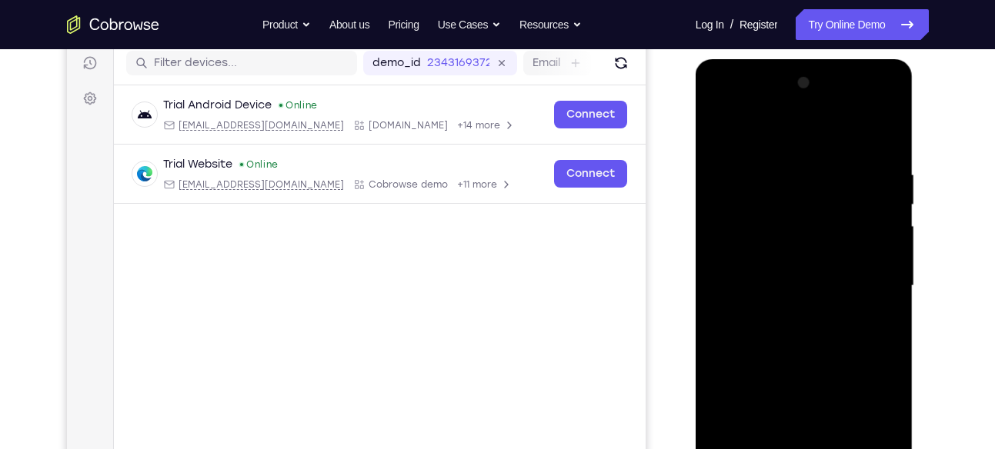
click at [875, 137] on div at bounding box center [804, 286] width 194 height 431
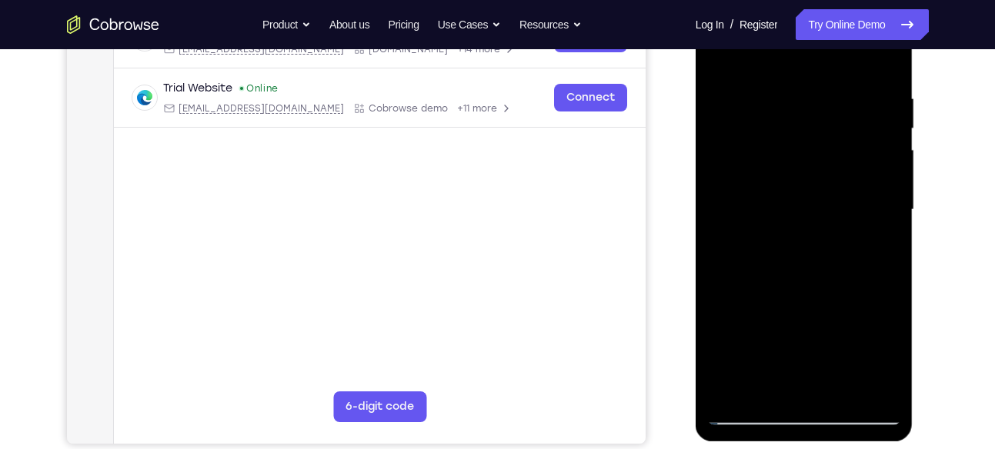
scroll to position [234, 0]
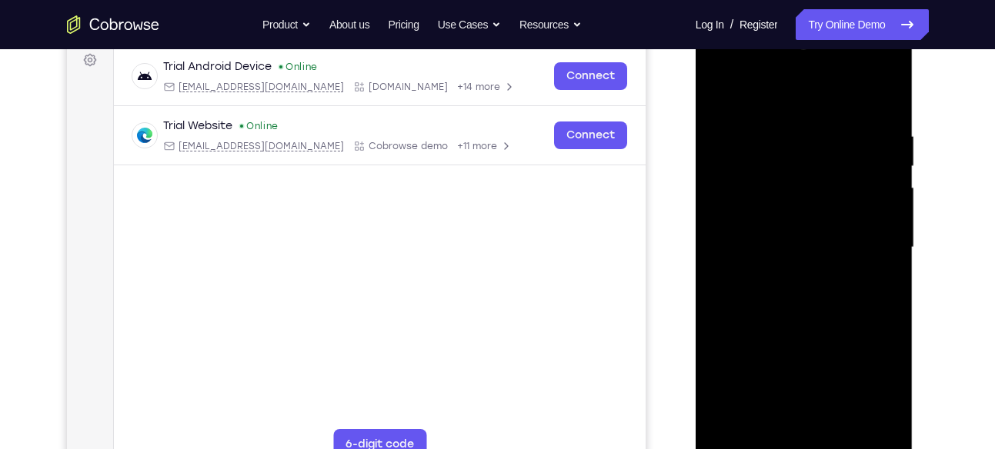
click at [722, 86] on div at bounding box center [804, 247] width 194 height 431
click at [784, 117] on div at bounding box center [804, 247] width 194 height 431
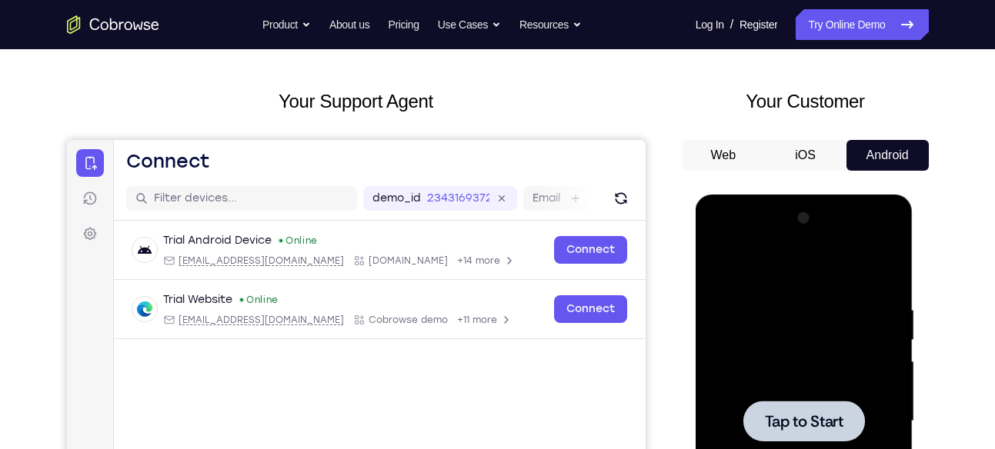
scroll to position [54, 0]
